Goal: Task Accomplishment & Management: Complete application form

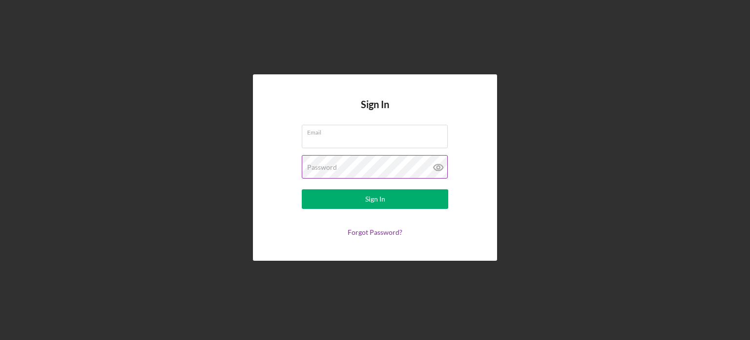
type input "[EMAIL_ADDRESS][DOMAIN_NAME]"
click at [439, 166] on icon at bounding box center [439, 167] width 24 height 24
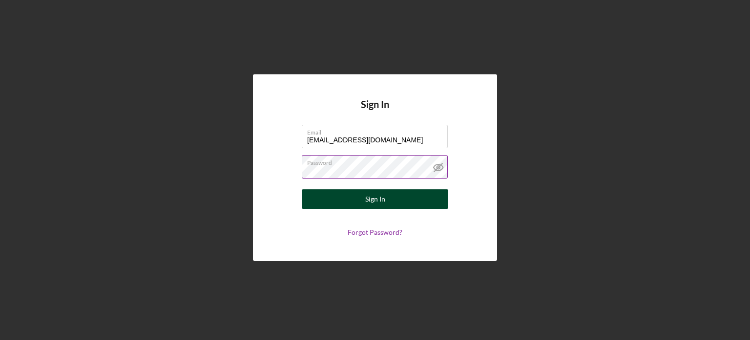
click at [343, 195] on button "Sign In" at bounding box center [375, 199] width 147 height 20
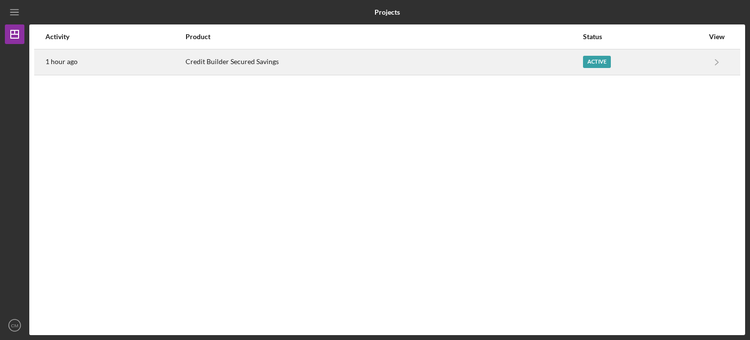
click at [249, 63] on div "Credit Builder Secured Savings" at bounding box center [384, 62] width 397 height 24
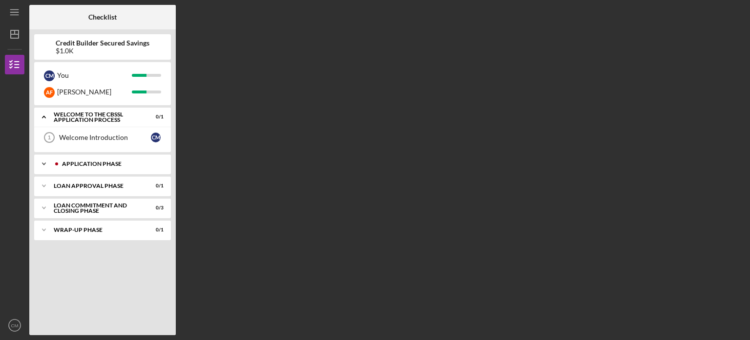
click at [99, 164] on div "Application Phase" at bounding box center [110, 164] width 97 height 6
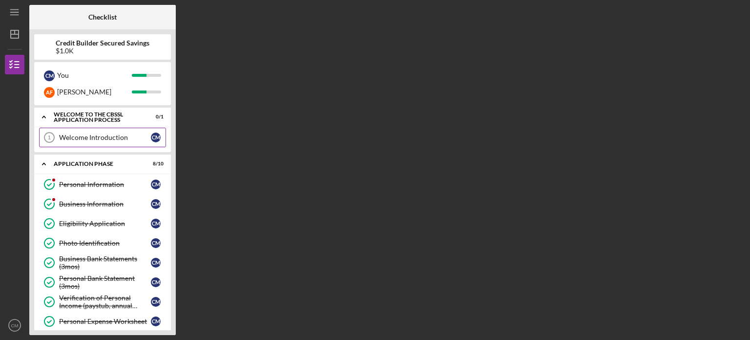
click at [119, 135] on div "Welcome Introduction" at bounding box center [105, 137] width 92 height 8
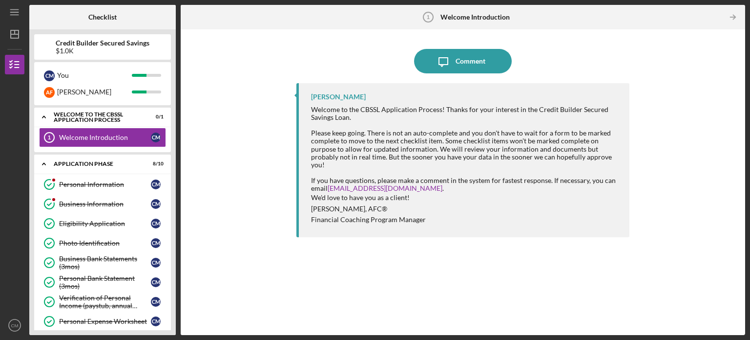
drag, startPoint x: 177, startPoint y: 172, endPoint x: 174, endPoint y: 234, distance: 62.1
click at [174, 234] on div "Checklist Credit Builder Secured Savings $1.0K C M You A F [PERSON_NAME] Icon/E…" at bounding box center [387, 170] width 716 height 330
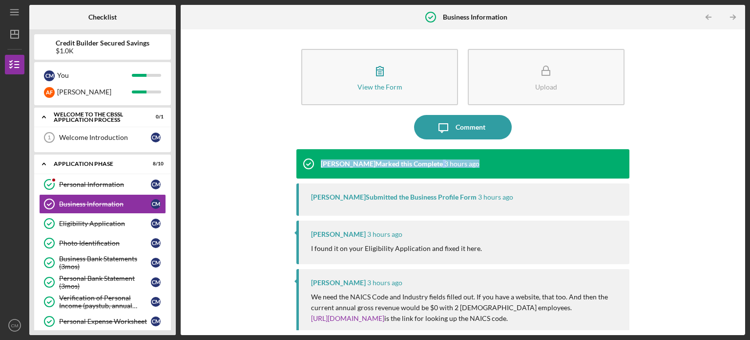
drag, startPoint x: 741, startPoint y: 139, endPoint x: 741, endPoint y: 155, distance: 16.1
click at [741, 155] on div "View the Form Form Upload Icon/Message Comment Edris Tucker Marked this Complet…" at bounding box center [463, 181] width 565 height 305
